Goal: Task Accomplishment & Management: Use online tool/utility

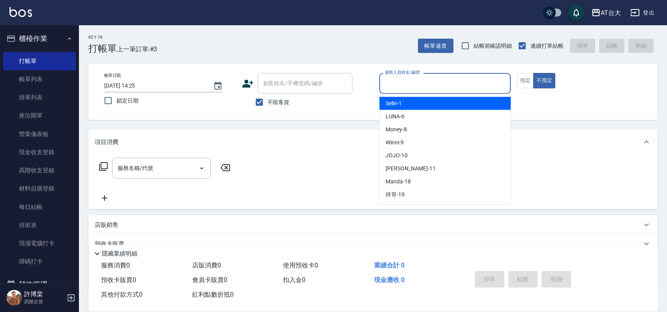
click at [441, 88] on input "服務人員姓名/編號" at bounding box center [445, 84] width 124 height 14
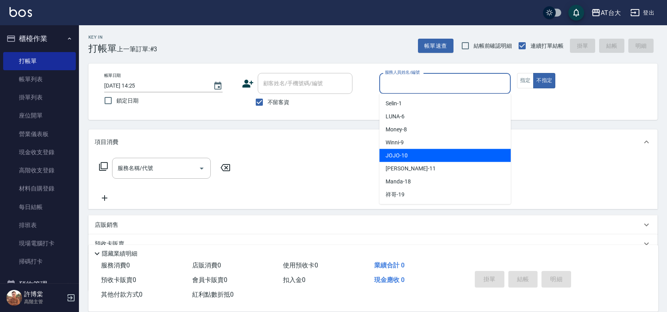
click at [424, 156] on div "JOJO -10" at bounding box center [444, 155] width 131 height 13
type input "JOJO-10"
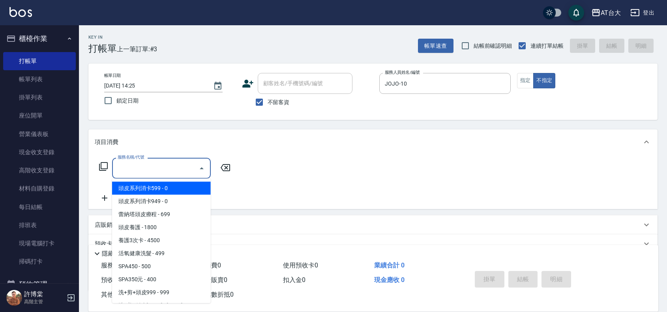
click at [170, 162] on input "服務名稱/代號" at bounding box center [156, 168] width 80 height 14
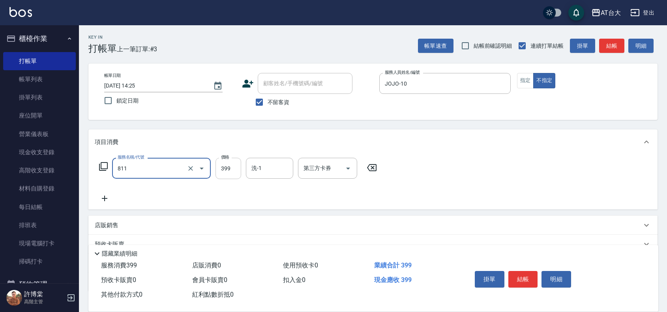
type input "洗+剪(811)"
click at [233, 169] on input "399" at bounding box center [228, 168] width 26 height 21
type input "450"
click at [512, 271] on button "結帳" at bounding box center [523, 279] width 30 height 17
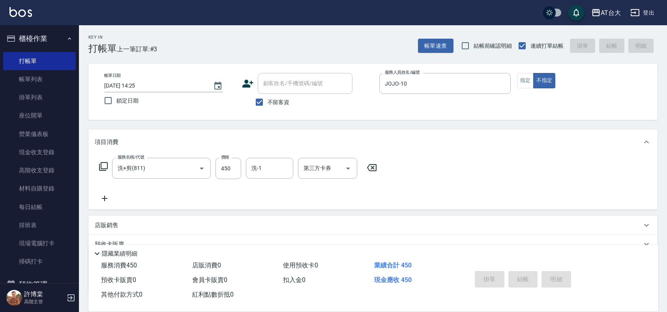
type input "[DATE] 15:40"
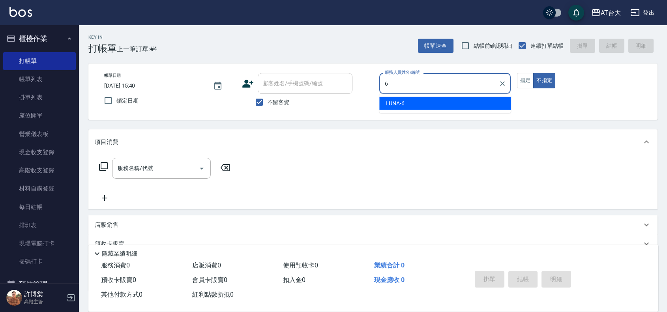
type input "LUNA-6"
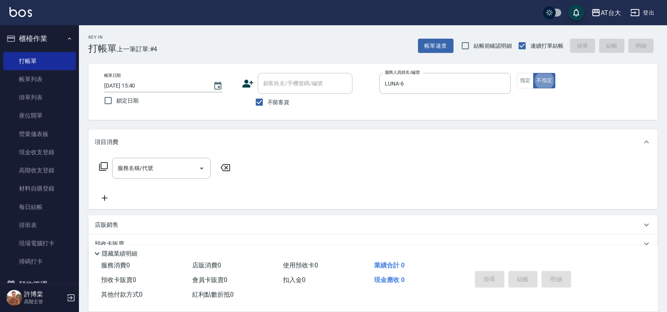
type button "false"
click at [521, 80] on button "指定" at bounding box center [525, 80] width 17 height 15
type button "true"
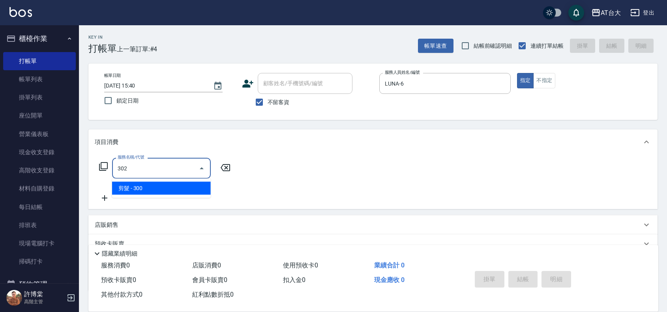
type input "剪髮(302)"
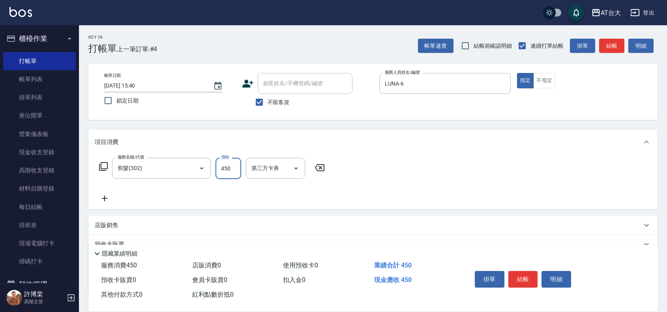
type input "450"
click at [517, 280] on button "結帳" at bounding box center [523, 279] width 30 height 17
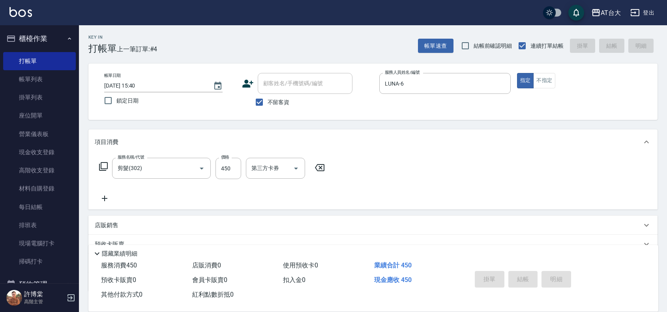
type input "[DATE] 15:56"
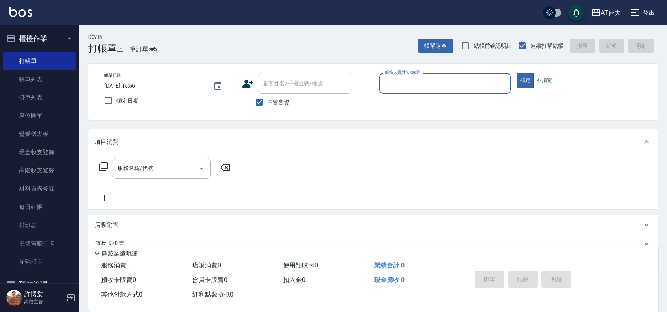
click at [439, 79] on input "服務人員姓名/編號" at bounding box center [445, 84] width 124 height 14
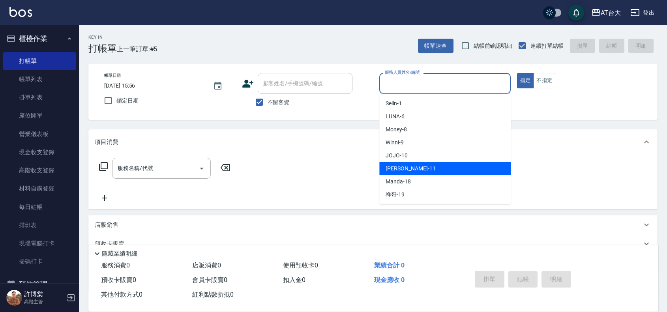
click at [423, 172] on div "[PERSON_NAME] -11" at bounding box center [444, 168] width 131 height 13
type input "[PERSON_NAME]-11"
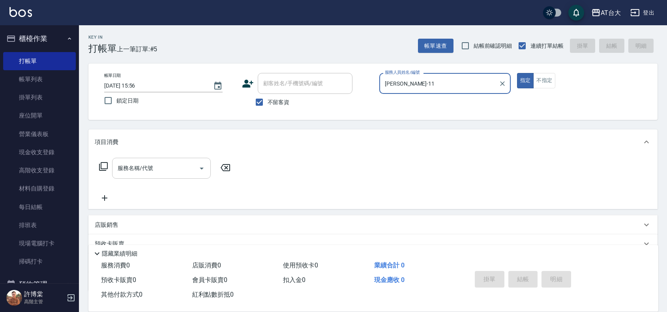
click at [174, 160] on div "服務名稱/代號" at bounding box center [161, 168] width 99 height 21
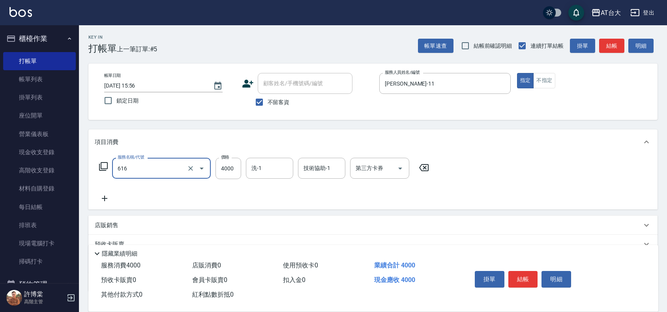
type input "自備接髮(616)"
type input "6500"
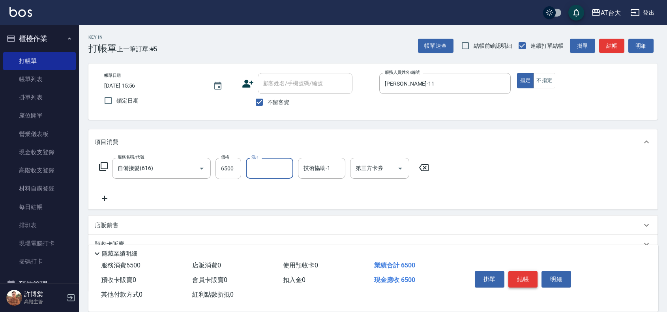
click at [526, 279] on button "結帳" at bounding box center [523, 279] width 30 height 17
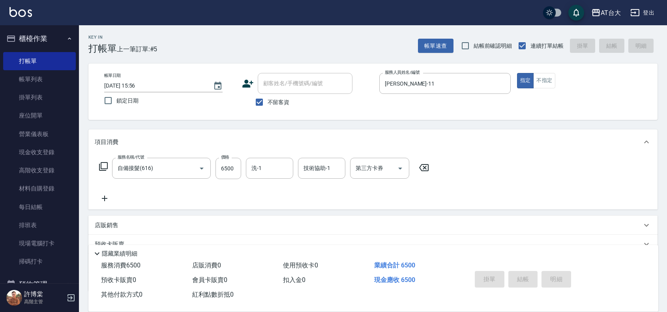
type input "[DATE] 16:20"
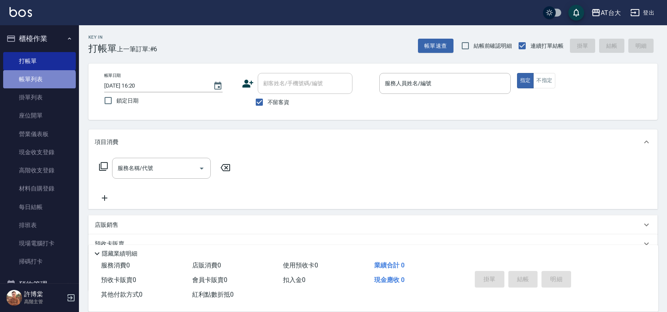
click at [39, 84] on link "帳單列表" at bounding box center [39, 79] width 73 height 18
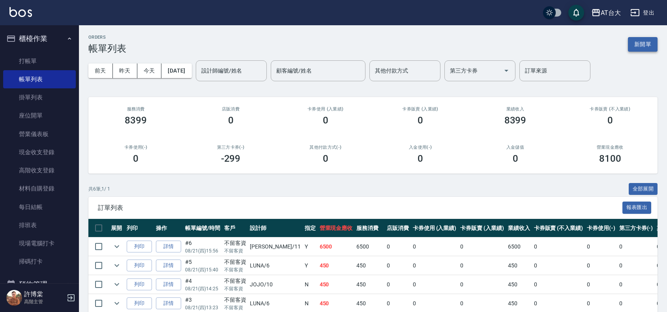
click at [642, 44] on button "新開單" at bounding box center [643, 44] width 30 height 15
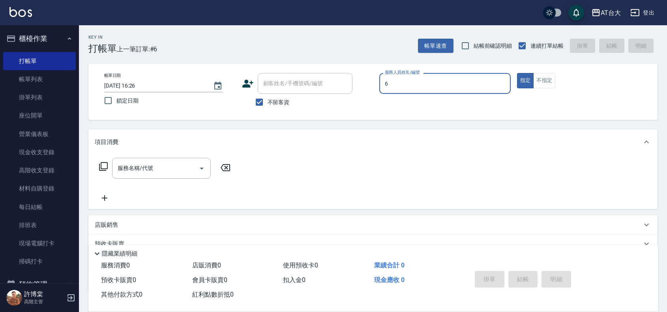
type input "LUNA-6"
type button "true"
click at [549, 77] on button "不指定" at bounding box center [544, 80] width 22 height 15
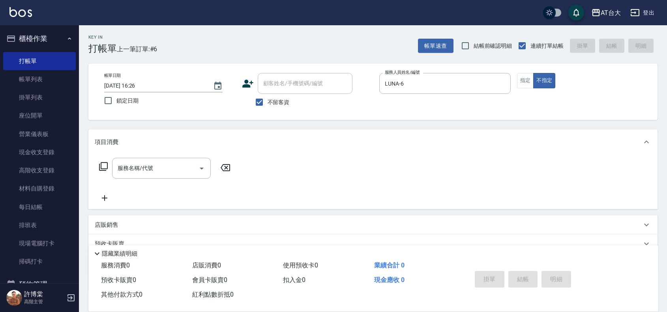
type button "false"
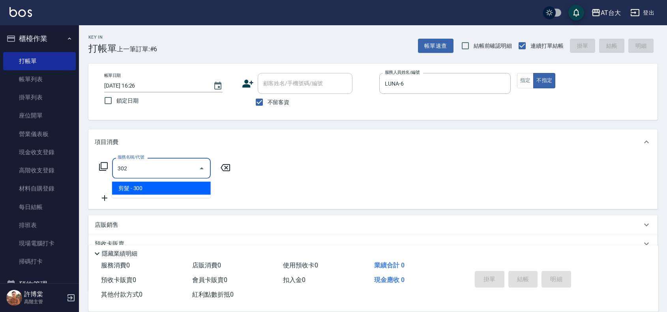
type input "剪髮(302)"
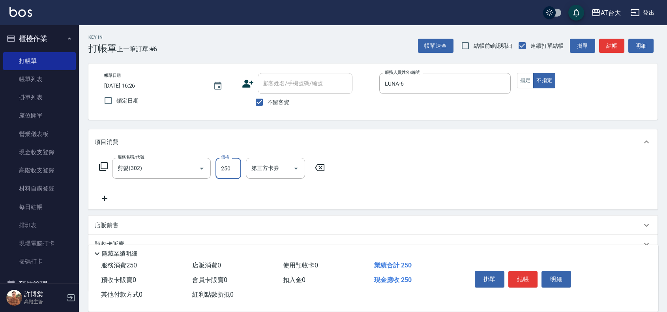
type input "250"
click at [525, 277] on button "結帳" at bounding box center [523, 279] width 30 height 17
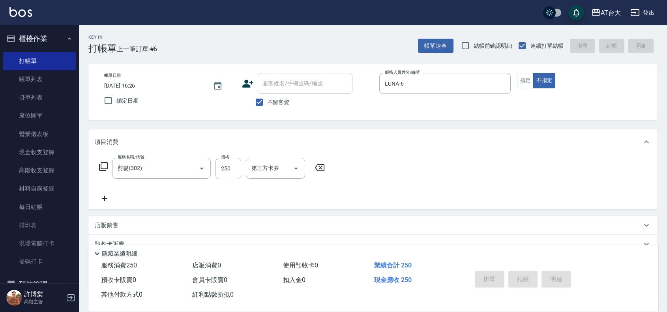
type input "[DATE] 17:11"
